Goal: Task Accomplishment & Management: Use online tool/utility

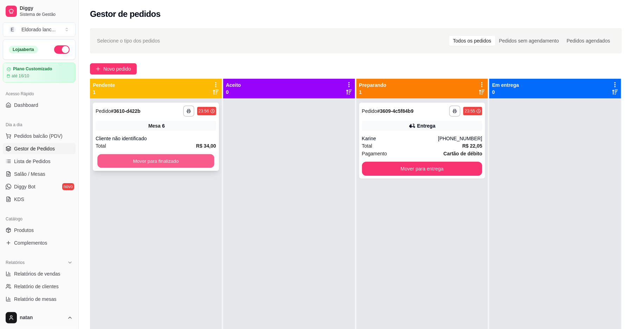
click at [156, 160] on button "Mover para finalizado" at bounding box center [155, 161] width 117 height 14
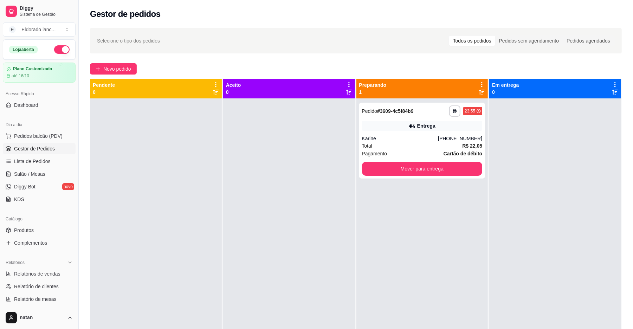
click at [54, 51] on button "button" at bounding box center [61, 49] width 15 height 8
click at [409, 174] on button "Mover para entrega" at bounding box center [422, 169] width 117 height 14
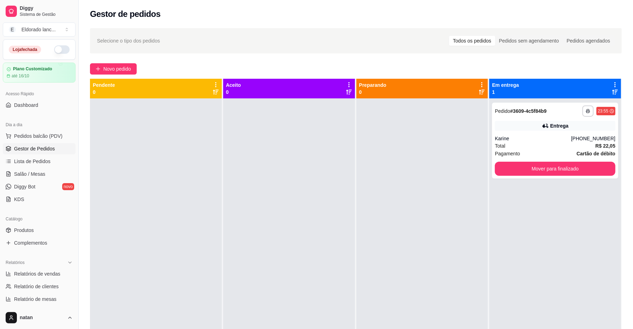
click at [555, 176] on div "**********" at bounding box center [555, 141] width 126 height 76
click at [552, 167] on button "Mover para finalizado" at bounding box center [555, 169] width 121 height 14
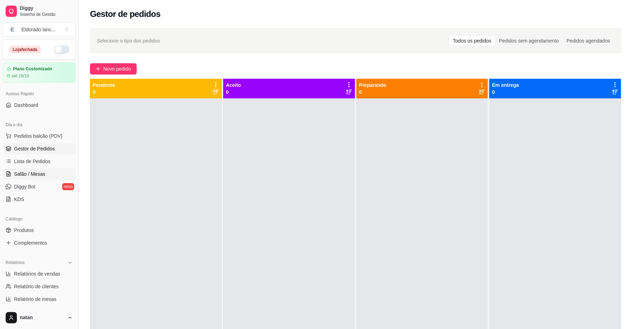
click at [45, 172] on link "Salão / Mesas" at bounding box center [39, 173] width 73 height 11
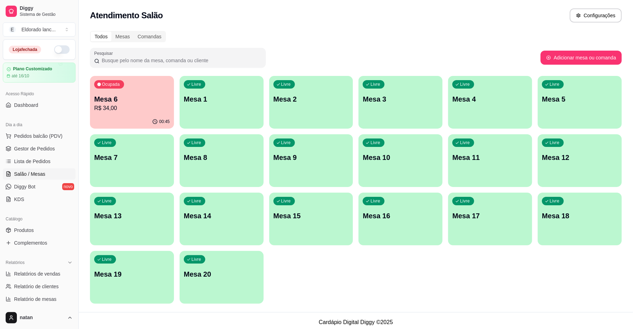
click at [138, 109] on p "R$ 34,00" at bounding box center [132, 108] width 76 height 8
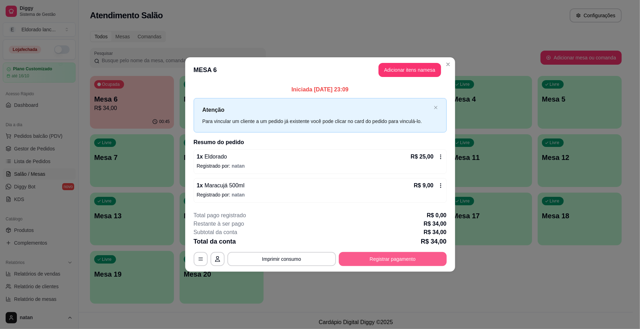
click at [385, 260] on button "Registrar pagamento" at bounding box center [393, 259] width 108 height 14
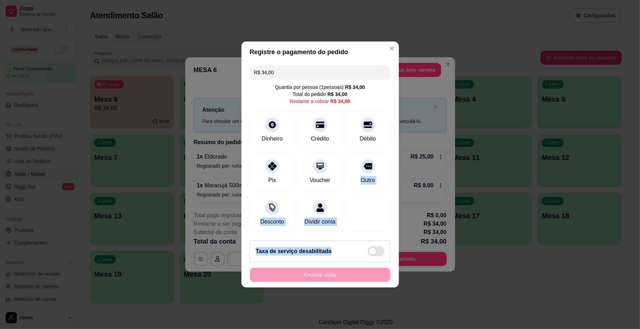
drag, startPoint x: 368, startPoint y: 164, endPoint x: 330, endPoint y: 284, distance: 126.5
click at [330, 284] on section "Registre o pagamento do pedido R$ 34,00 Quantia por pessoa ( 1 pessoas) R$ 34,0…" at bounding box center [321, 164] width 158 height 246
click at [371, 181] on div "Outro" at bounding box center [368, 170] width 50 height 41
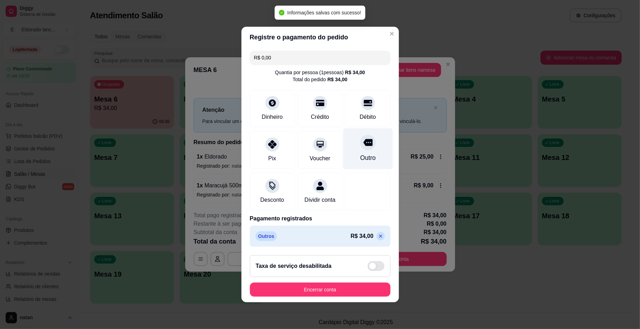
type input "R$ 0,00"
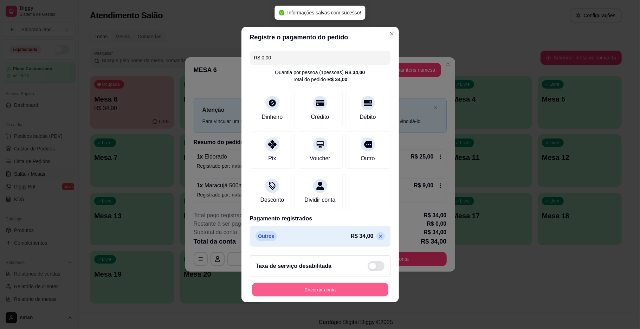
click at [332, 289] on button "Encerrar conta" at bounding box center [320, 290] width 136 height 14
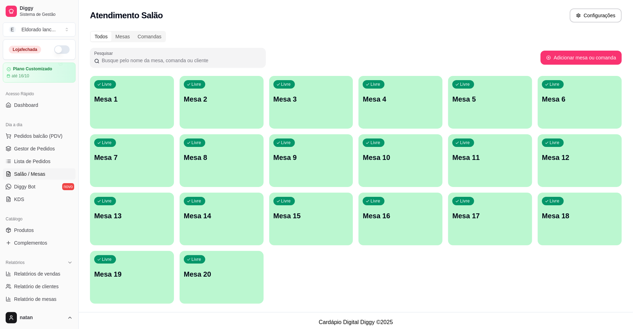
click at [217, 132] on div "Livre Mesa 1 Livre Mesa 2 Livre Mesa 3 Livre Mesa 4 Livre Mesa 5 Livre Mesa 6 L…" at bounding box center [356, 190] width 532 height 228
